Goal: Task Accomplishment & Management: Manage account settings

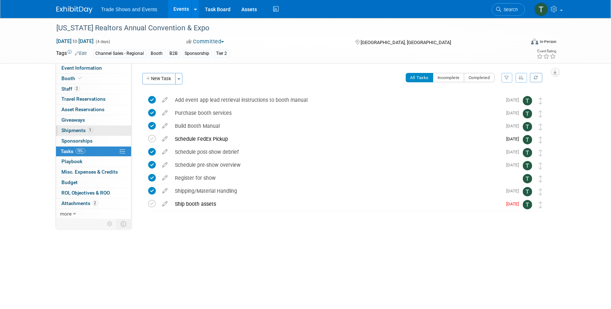
click at [74, 131] on span "Shipments 1" at bounding box center [77, 130] width 31 height 6
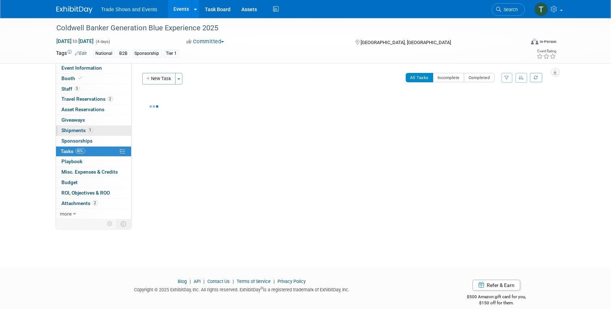
click at [75, 131] on span "Shipments 1" at bounding box center [77, 130] width 31 height 6
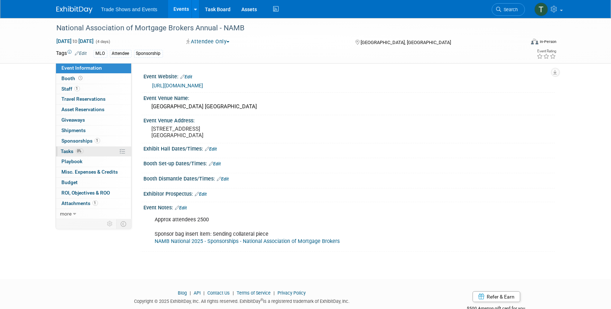
click at [71, 149] on span "Tasks 0%" at bounding box center [72, 151] width 22 height 6
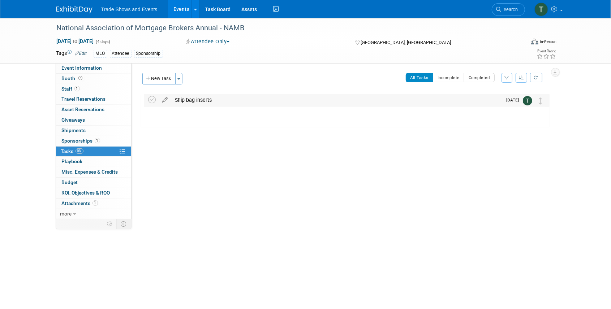
click at [165, 100] on icon at bounding box center [165, 98] width 13 height 9
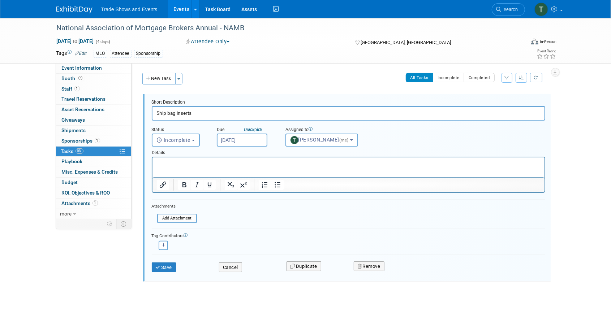
click at [203, 163] on p "Rich Text Area. Press ALT-0 for help." at bounding box center [347, 163] width 383 height 7
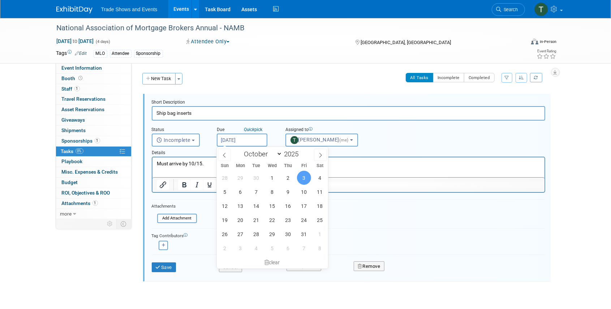
click at [251, 141] on input "Oct 3, 2025" at bounding box center [242, 140] width 51 height 13
click at [305, 176] on span "3" at bounding box center [304, 178] width 14 height 14
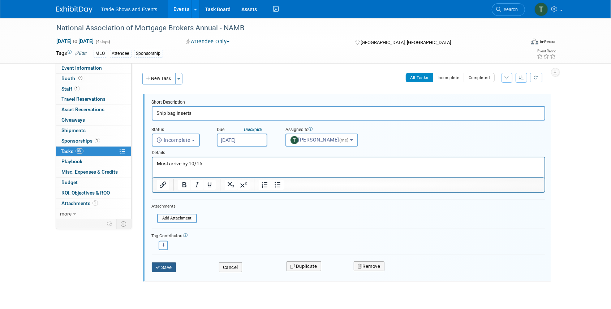
click at [165, 266] on button "Save" at bounding box center [164, 268] width 25 height 10
